Goal: Information Seeking & Learning: Learn about a topic

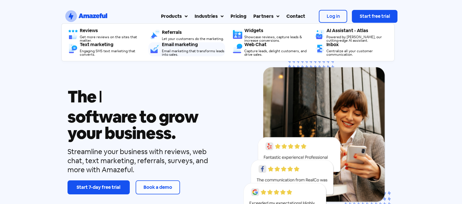
click at [200, 51] on div "Email marketing that transforms leads into sales." at bounding box center [193, 52] width 63 height 7
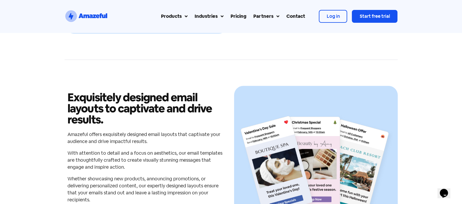
scroll to position [438, 0]
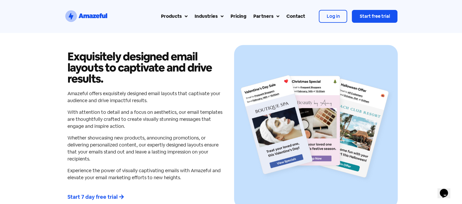
click at [104, 131] on div "Amazeful offers exquisitely designed email layouts that captivate your audience…" at bounding box center [146, 138] width 158 height 96
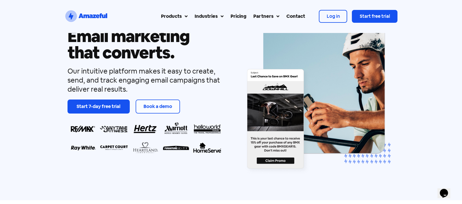
scroll to position [0, 0]
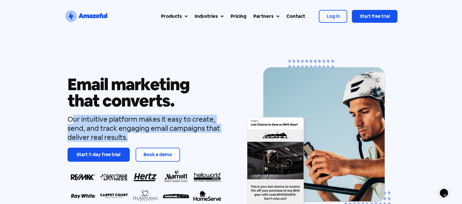
drag, startPoint x: 70, startPoint y: 123, endPoint x: 157, endPoint y: 137, distance: 88.2
click at [157, 137] on div "Our intuitive platform makes it easy to create, send, and track engaging email …" at bounding box center [144, 128] width 155 height 27
click at [135, 138] on div "Our intuitive platform makes it easy to create, send, and track engaging email …" at bounding box center [144, 128] width 155 height 27
drag, startPoint x: 89, startPoint y: 125, endPoint x: 67, endPoint y: 119, distance: 22.7
click at [67, 119] on div "Our intuitive platform makes it easy to create, send, and track engaging email …" at bounding box center [144, 128] width 155 height 27
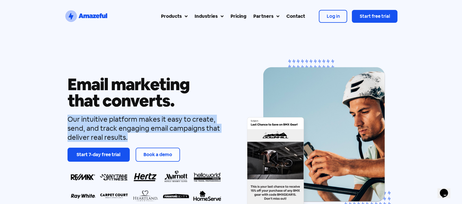
click at [371, 101] on img at bounding box center [316, 140] width 155 height 173
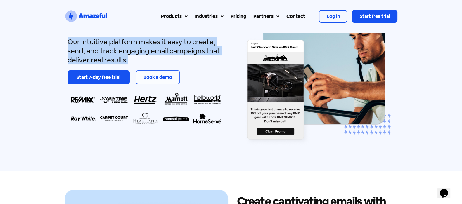
scroll to position [73, 0]
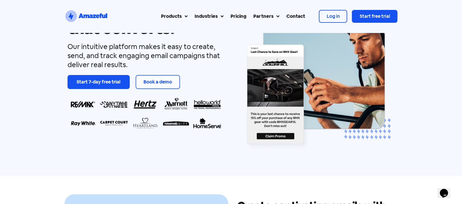
click at [316, 163] on div "Email marketing that converts. Our intuitive platform makes it easy to create, …" at bounding box center [231, 68] width 333 height 216
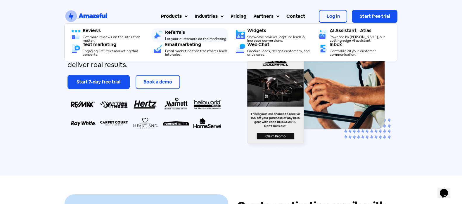
click at [178, 31] on div "Referrals​" at bounding box center [196, 32] width 63 height 5
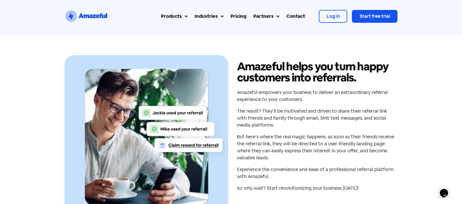
scroll to position [182, 0]
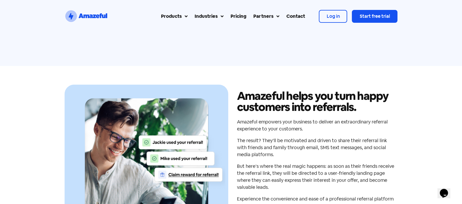
drag, startPoint x: 240, startPoint y: 78, endPoint x: 316, endPoint y: 100, distance: 79.3
click at [240, 78] on div "Amazeful helps you turn happy customers into referrals. Amazeful empowers your …" at bounding box center [231, 166] width 333 height 201
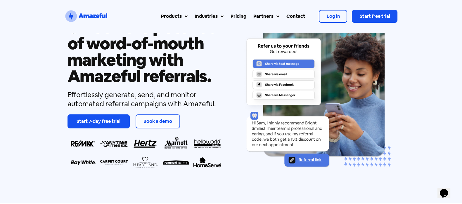
scroll to position [36, 0]
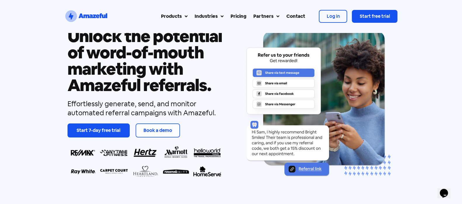
click at [52, 84] on div "Unlock the potential of word-of-mouth marketing with Amazeful referrals. Effort…" at bounding box center [231, 104] width 462 height 216
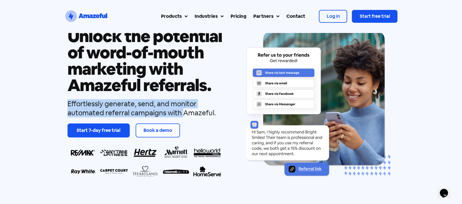
drag, startPoint x: 67, startPoint y: 101, endPoint x: 183, endPoint y: 116, distance: 116.5
click at [183, 116] on div "Effortlessly generate, send, and monitor automated referral campaigns with Amaz…" at bounding box center [144, 108] width 155 height 18
copy div "Effortlessly generate, send, and monitor automated referral campaigns with"
